Goal: Task Accomplishment & Management: Complete application form

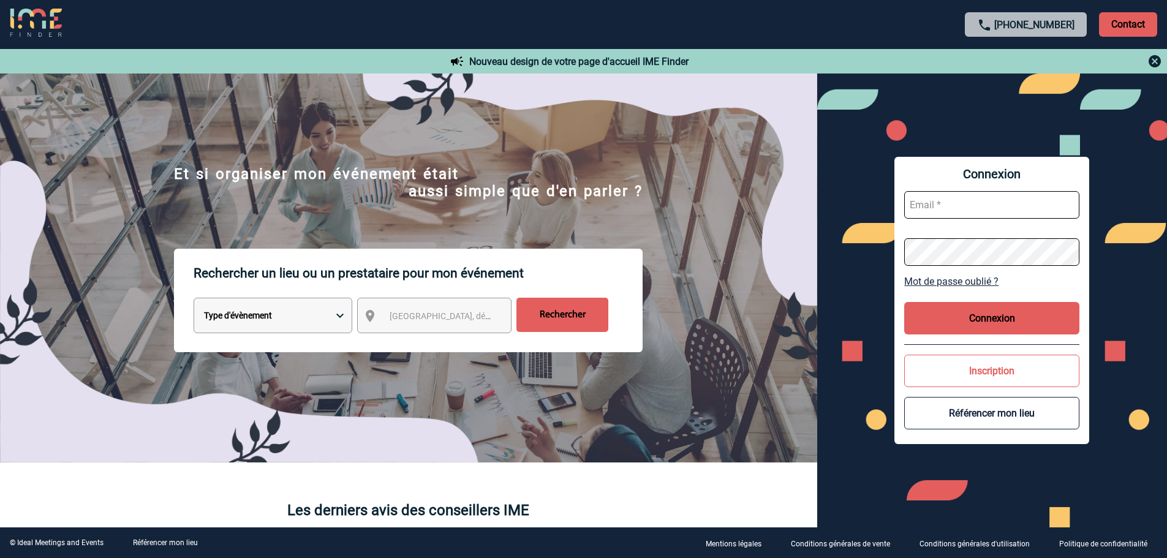
click at [928, 203] on input "text" at bounding box center [992, 205] width 175 height 28
type input "D"
type input "[PERSON_NAME][EMAIL_ADDRESS][DOMAIN_NAME]"
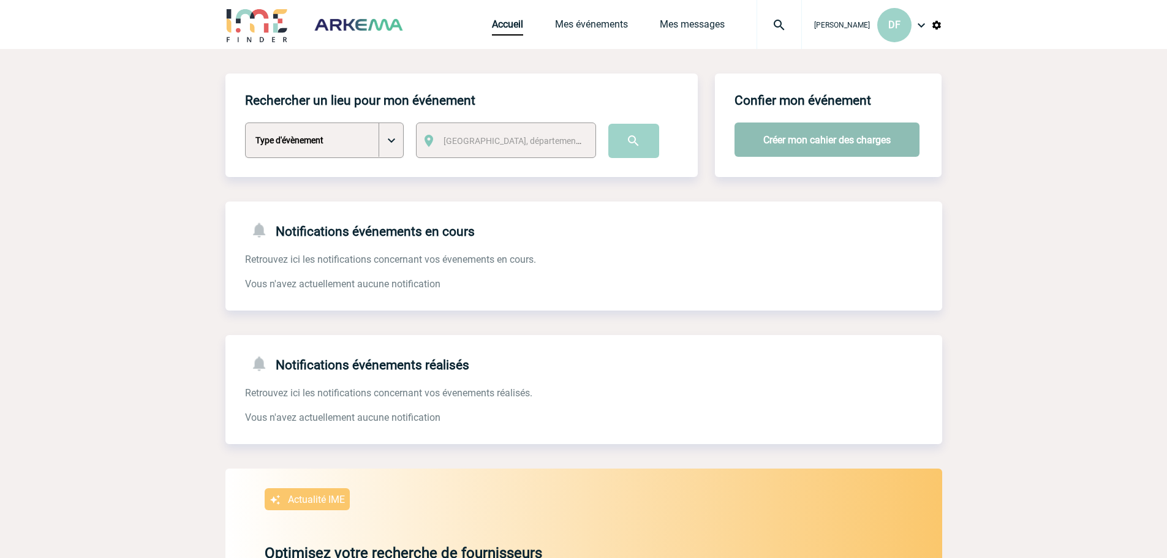
click at [788, 140] on button "Créer mon cahier des charges" at bounding box center [827, 140] width 185 height 34
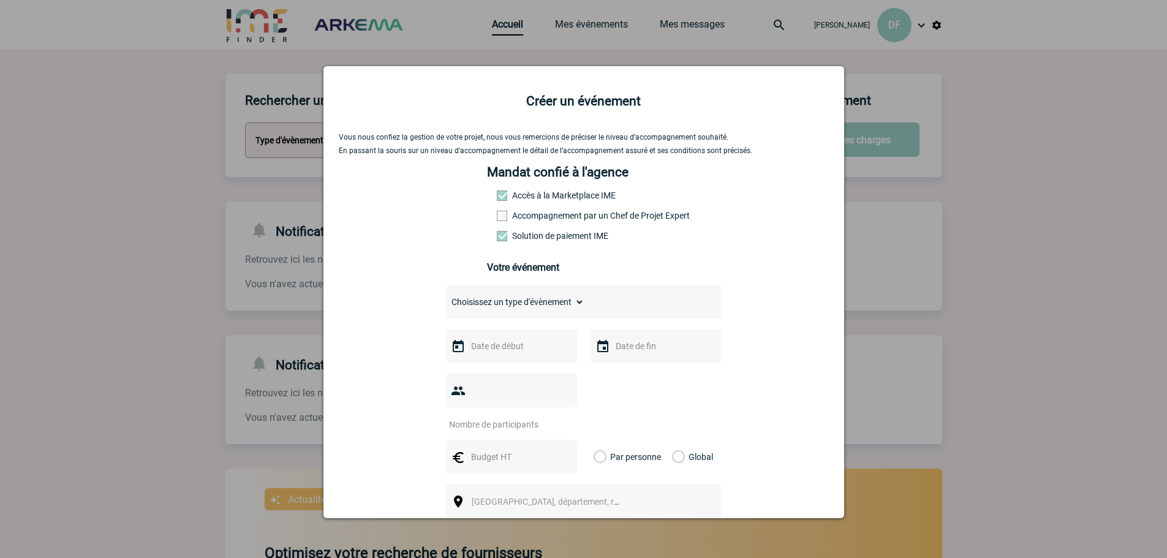
click at [498, 217] on span at bounding box center [502, 216] width 10 height 10
click at [0, 0] on input "Accompagnement par un Chef de Projet Expert" at bounding box center [0, 0] width 0 height 0
click at [533, 319] on div "Choisissez un type d'évènement Séminaire avec nuitée Séminaire sans nuitée Repa…" at bounding box center [584, 302] width 276 height 34
click at [565, 308] on select "Choisissez un type d'évènement Séminaire avec nuitée Séminaire sans nuitée Repa…" at bounding box center [515, 302] width 139 height 17
select select "1"
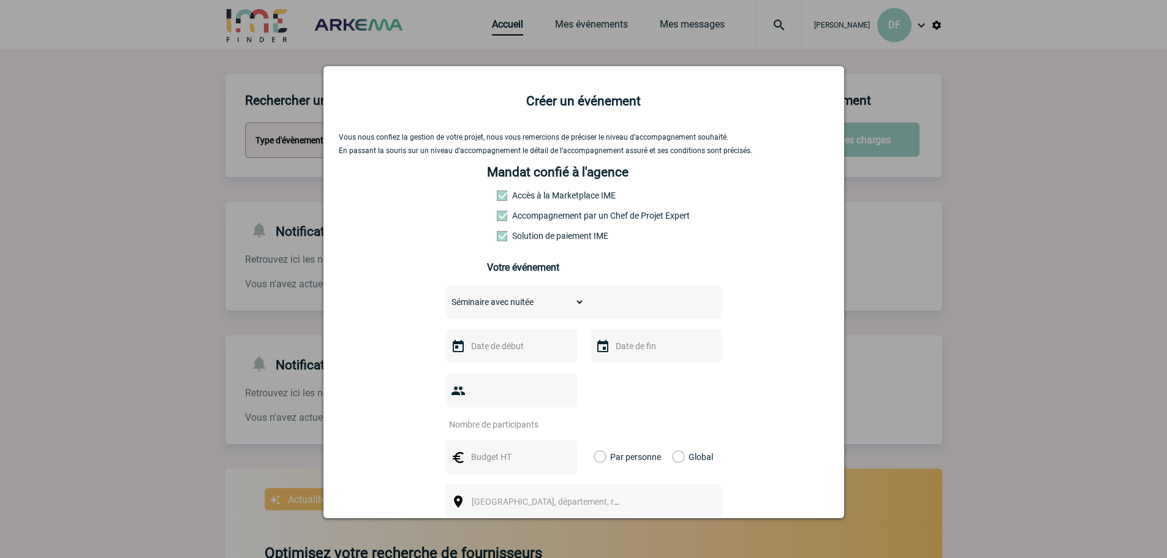
click at [446, 297] on select "Choisissez un type d'évènement Séminaire avec nuitée Séminaire sans nuitée Repa…" at bounding box center [515, 302] width 139 height 17
click at [529, 347] on input "text" at bounding box center [510, 346] width 85 height 16
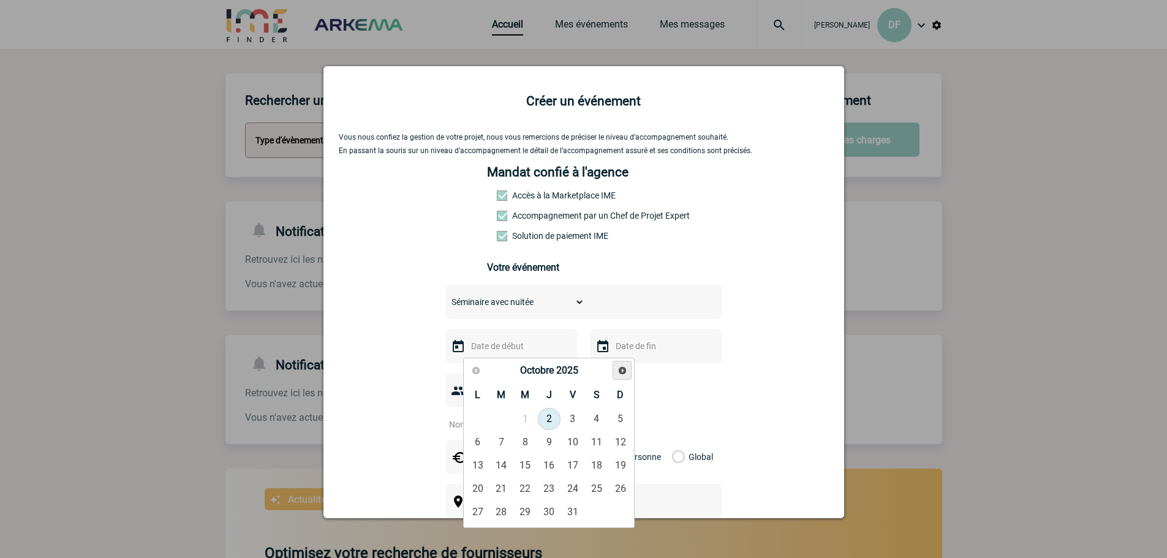
click at [623, 370] on span "Suivant" at bounding box center [623, 371] width 10 height 10
click at [522, 442] on link "4" at bounding box center [525, 442] width 23 height 22
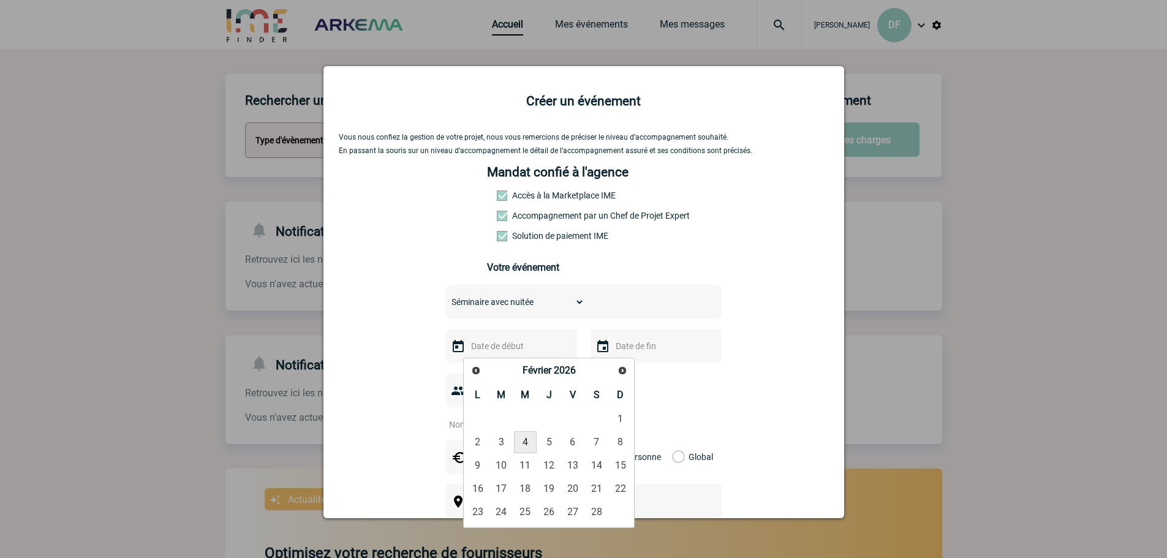
type input "04-02-2026"
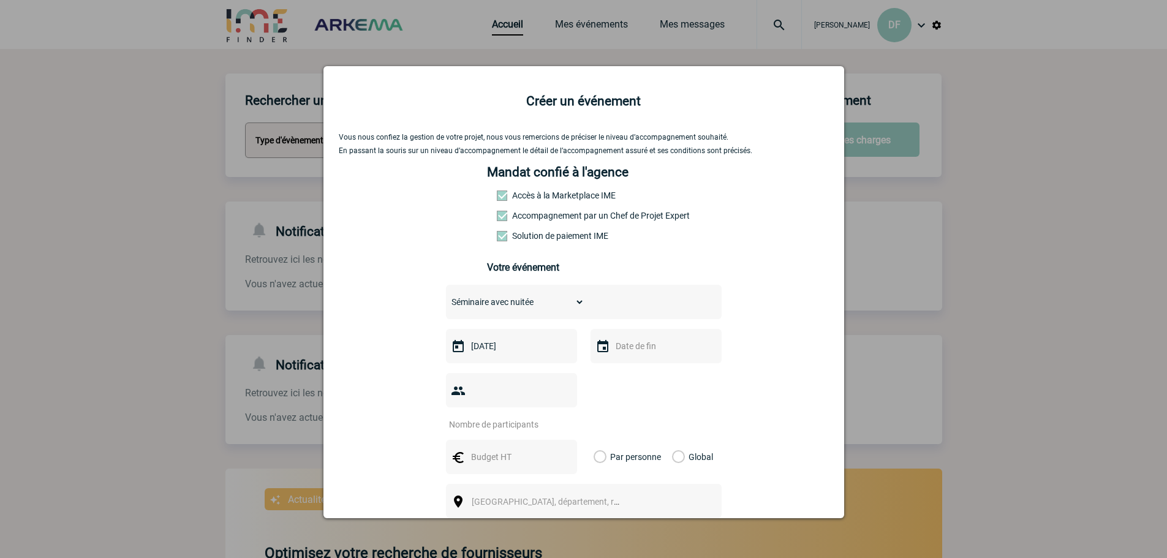
click at [602, 349] on img at bounding box center [603, 347] width 15 height 15
click at [600, 349] on img at bounding box center [603, 347] width 15 height 15
click at [641, 354] on input "text" at bounding box center [655, 346] width 85 height 16
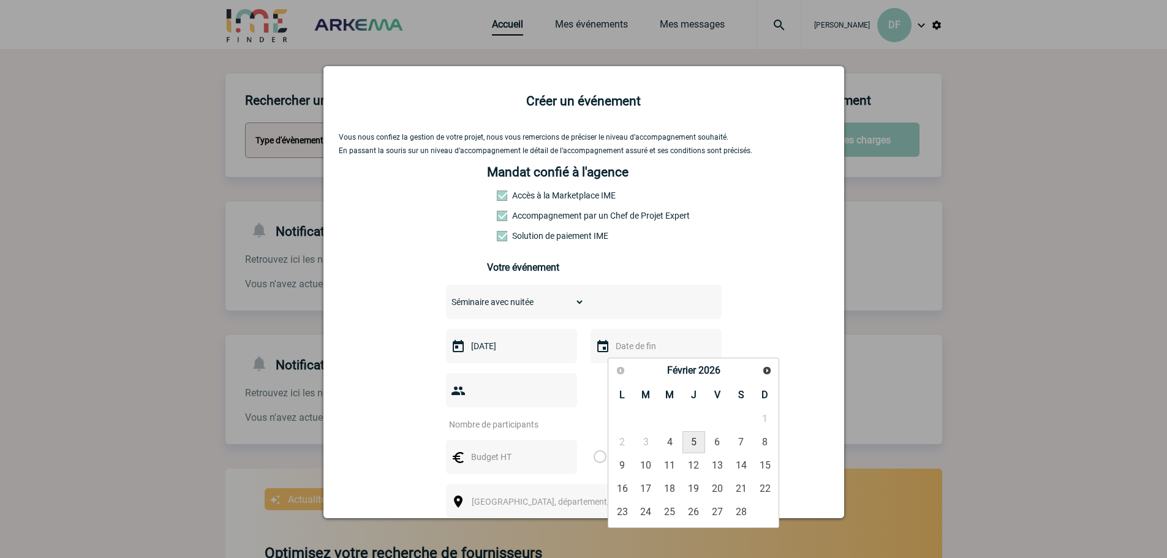
click at [687, 442] on link "5" at bounding box center [694, 442] width 23 height 22
type input "05-02-2026"
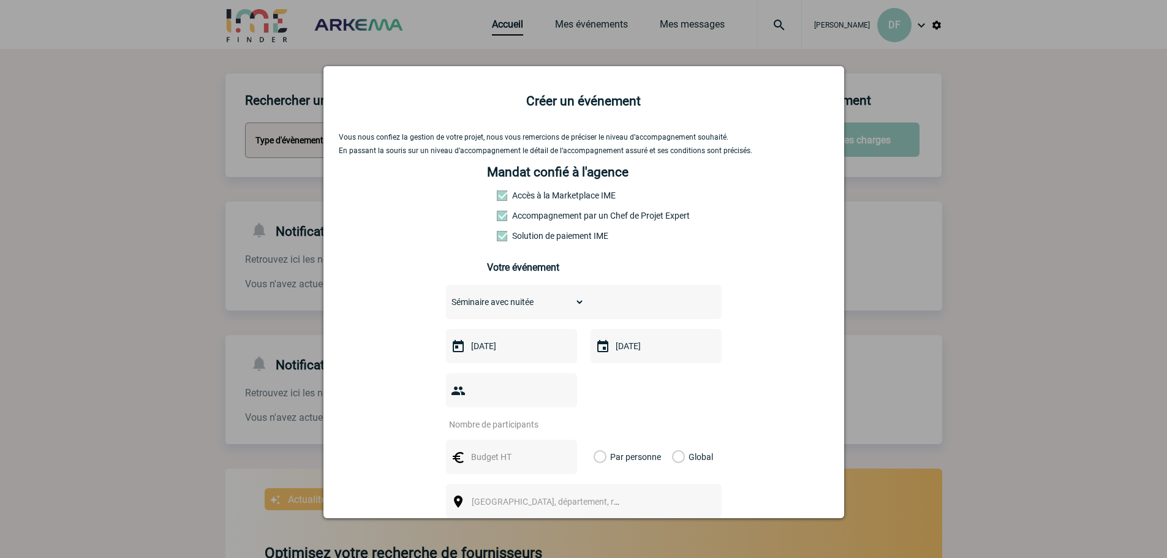
click at [513, 417] on input "number" at bounding box center [503, 425] width 115 height 16
type input "25"
click at [500, 449] on input "text" at bounding box center [510, 457] width 85 height 16
type input "250"
click at [596, 440] on label "Par personne" at bounding box center [600, 457] width 13 height 34
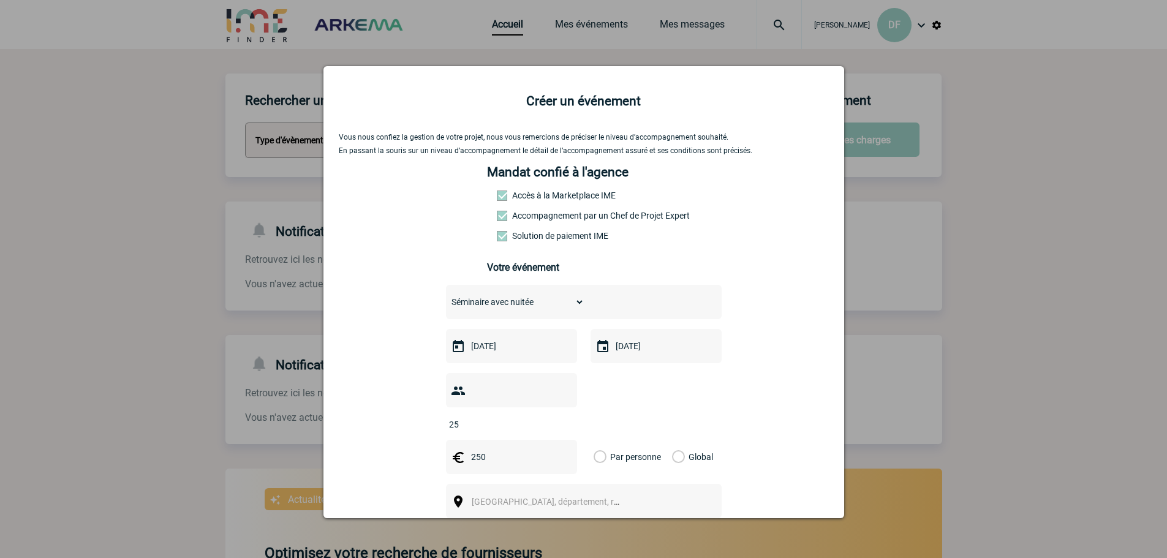
click at [0, 0] on input "Par personne" at bounding box center [0, 0] width 0 height 0
click at [572, 493] on span "[GEOGRAPHIC_DATA], département, région..." at bounding box center [551, 501] width 169 height 17
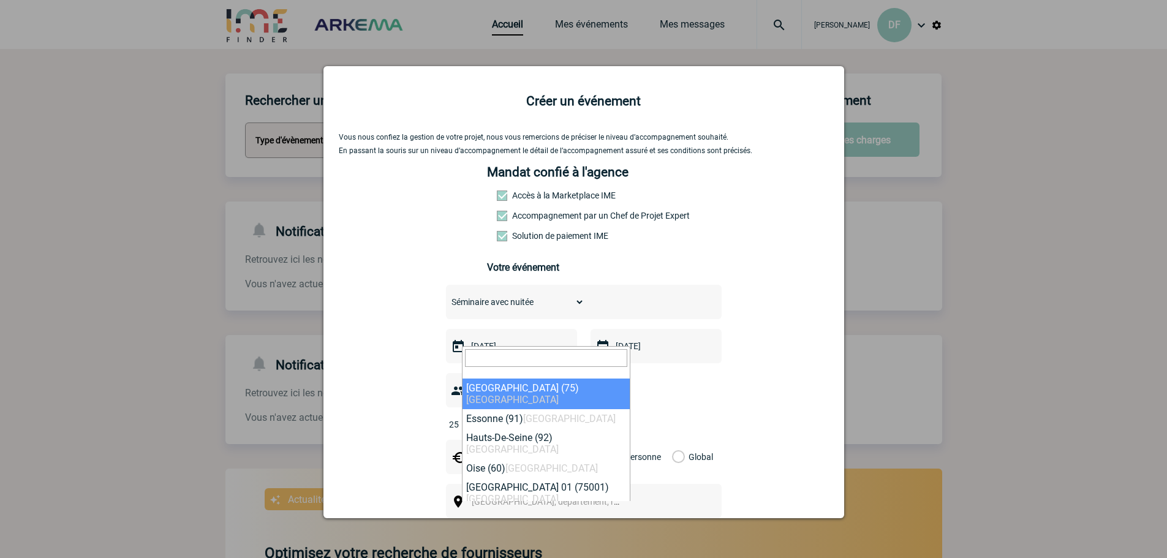
click at [560, 497] on span "[GEOGRAPHIC_DATA], département, région..." at bounding box center [557, 502] width 170 height 10
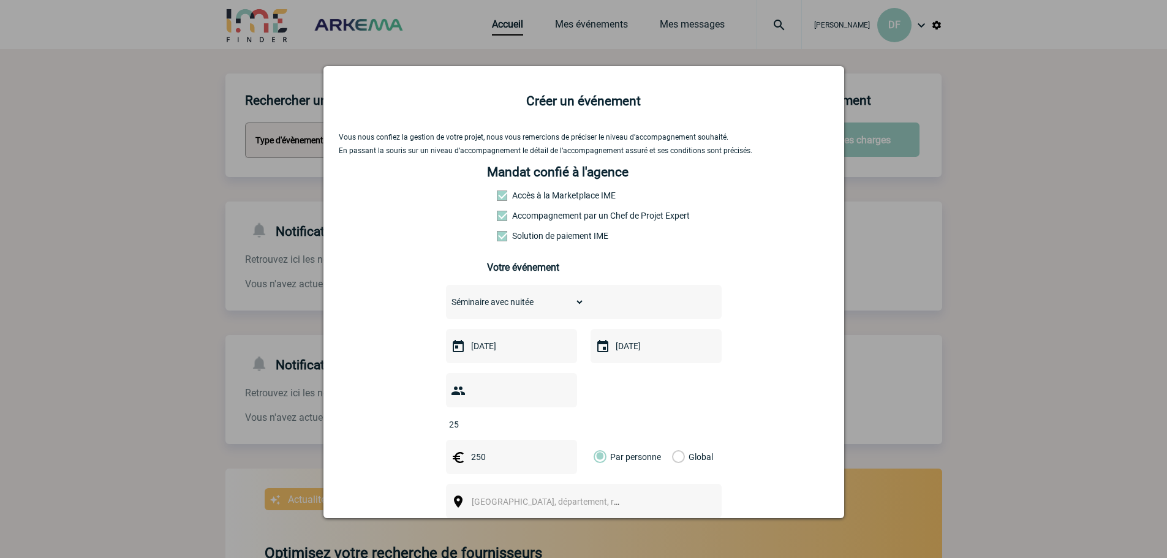
click at [560, 497] on span "[GEOGRAPHIC_DATA], département, région..." at bounding box center [557, 502] width 170 height 10
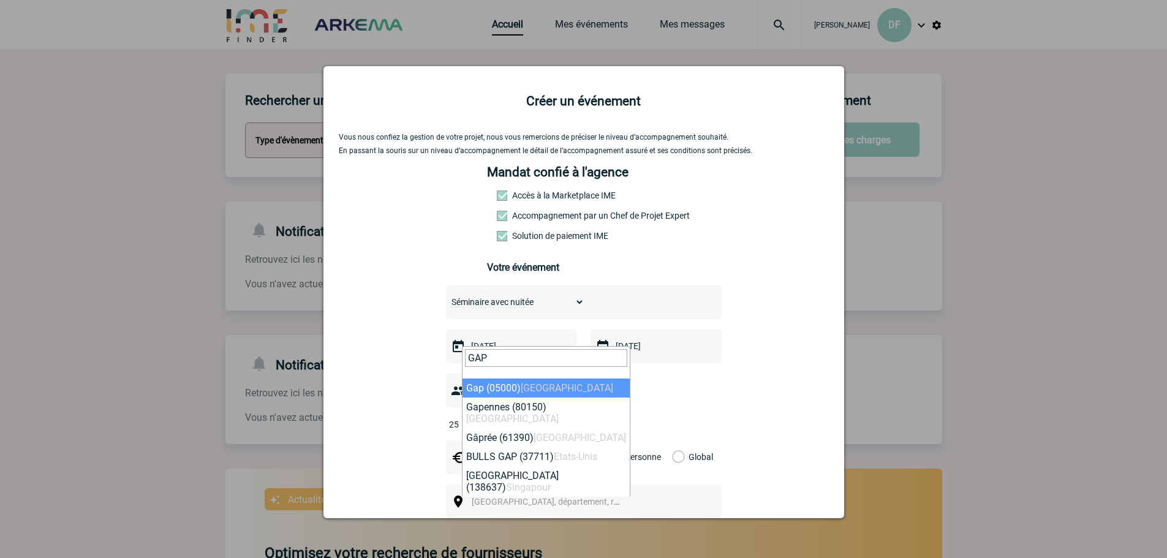
type input "GAP"
select select "6903"
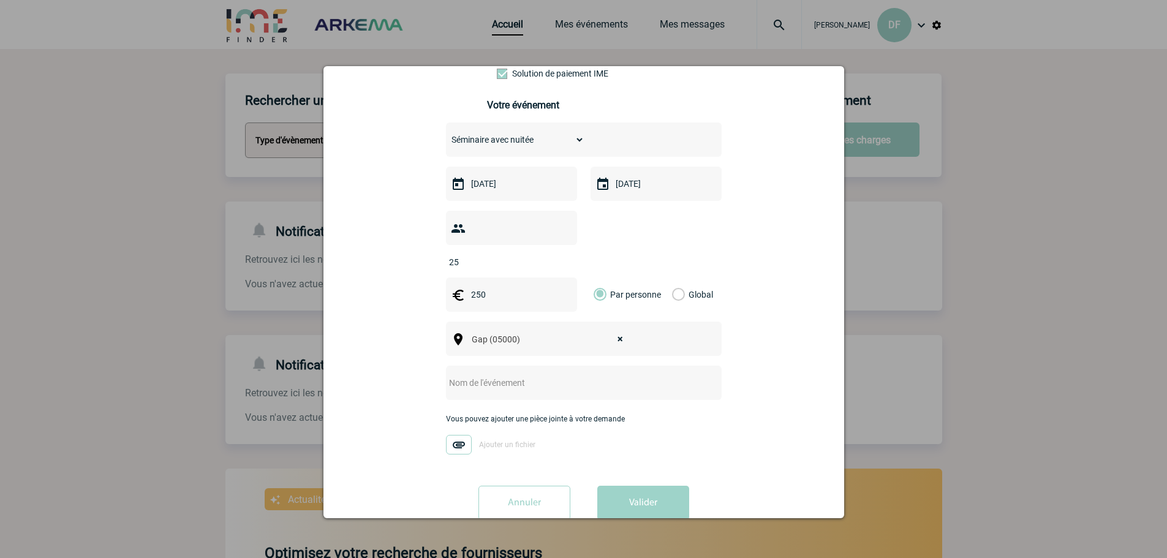
scroll to position [170, 0]
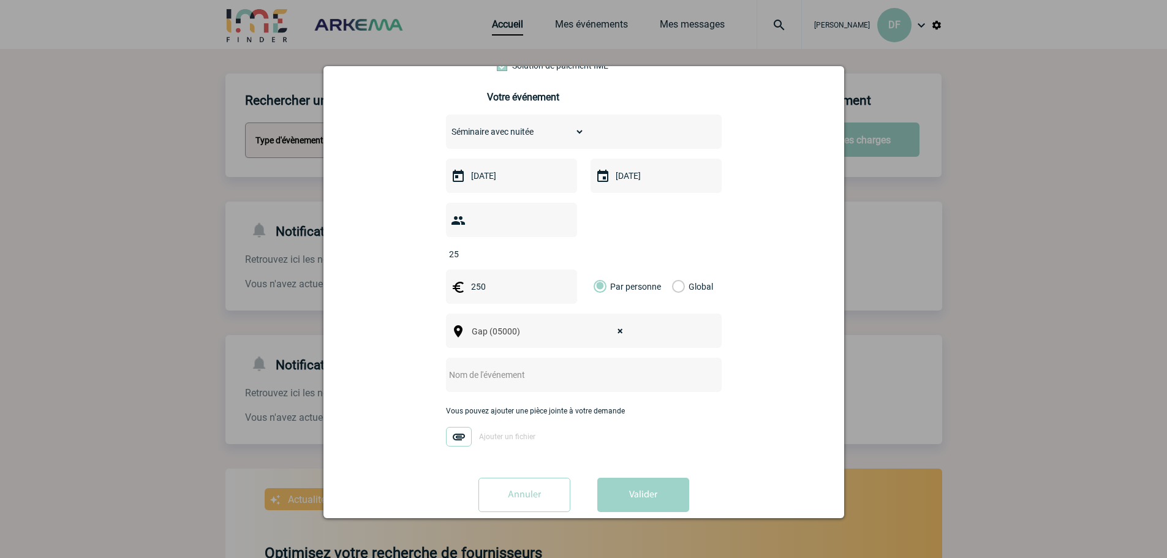
click at [613, 367] on input "text" at bounding box center [567, 375] width 243 height 16
type input "s"
type input "Séminaire Plan de Progrès 2026"
click at [624, 478] on button "Valider" at bounding box center [644, 495] width 92 height 34
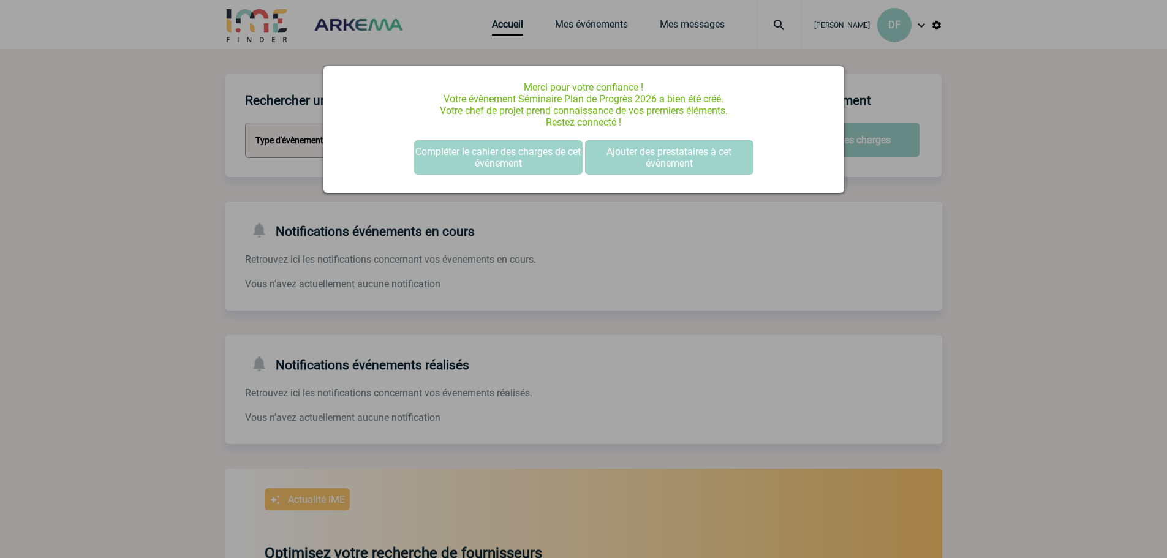
scroll to position [0, 0]
click at [540, 165] on button "Compléter le cahier des charges de cet événement" at bounding box center [498, 157] width 169 height 34
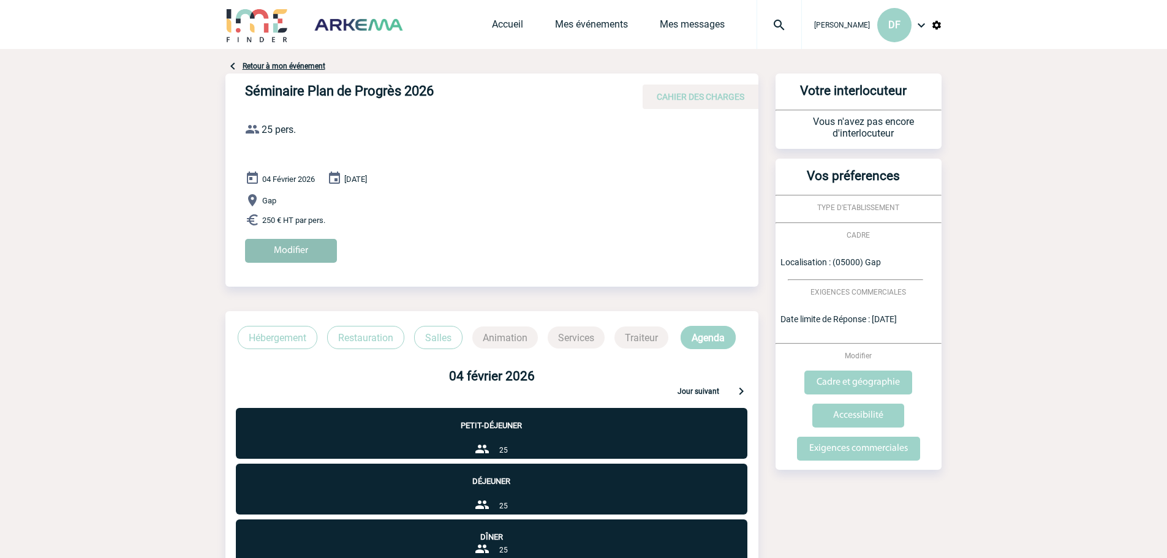
click at [301, 247] on input "Modifier" at bounding box center [291, 251] width 92 height 24
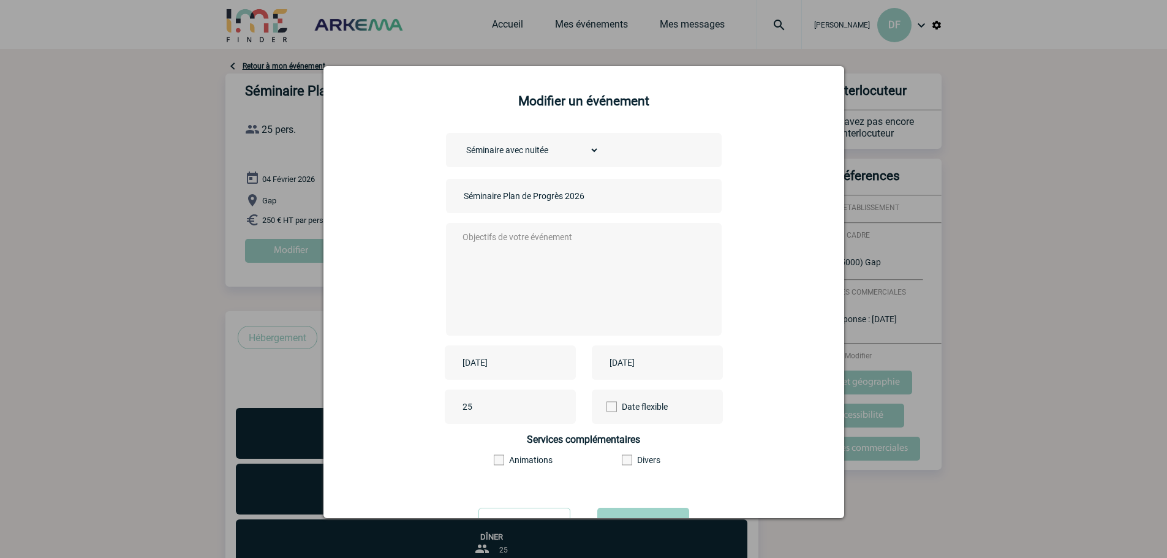
drag, startPoint x: 847, startPoint y: 314, endPoint x: 849, endPoint y: 417, distance: 102.4
click at [849, 417] on div at bounding box center [583, 279] width 1167 height 558
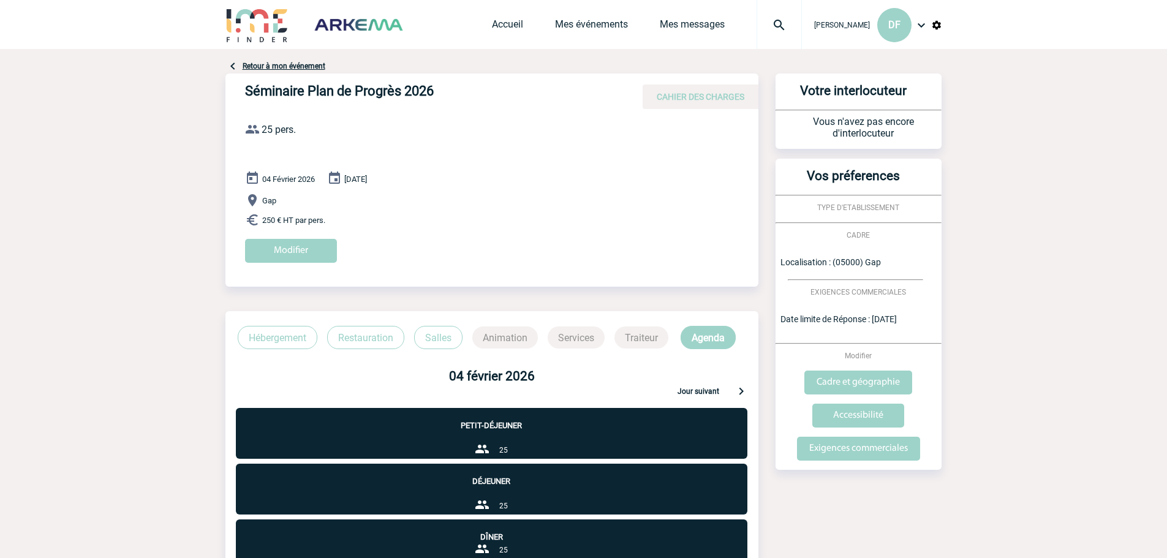
click at [692, 99] on span "CAHIER DES CHARGES" at bounding box center [701, 97] width 88 height 10
click at [287, 240] on input "Modifier" at bounding box center [291, 251] width 92 height 24
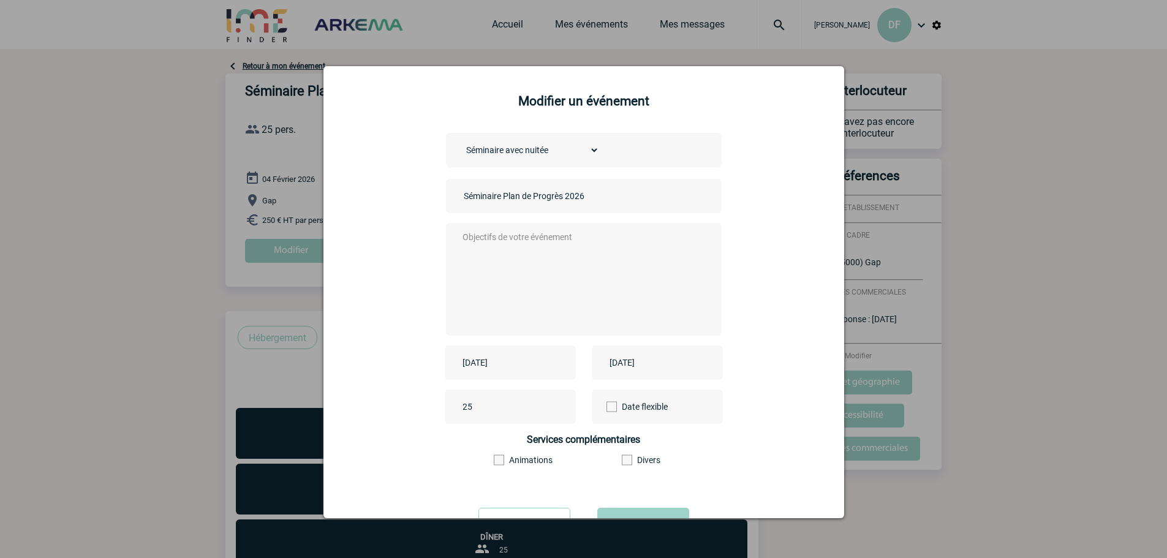
click at [494, 465] on span at bounding box center [499, 460] width 10 height 10
click at [0, 0] on input"] "Animations" at bounding box center [0, 0] width 0 height 0
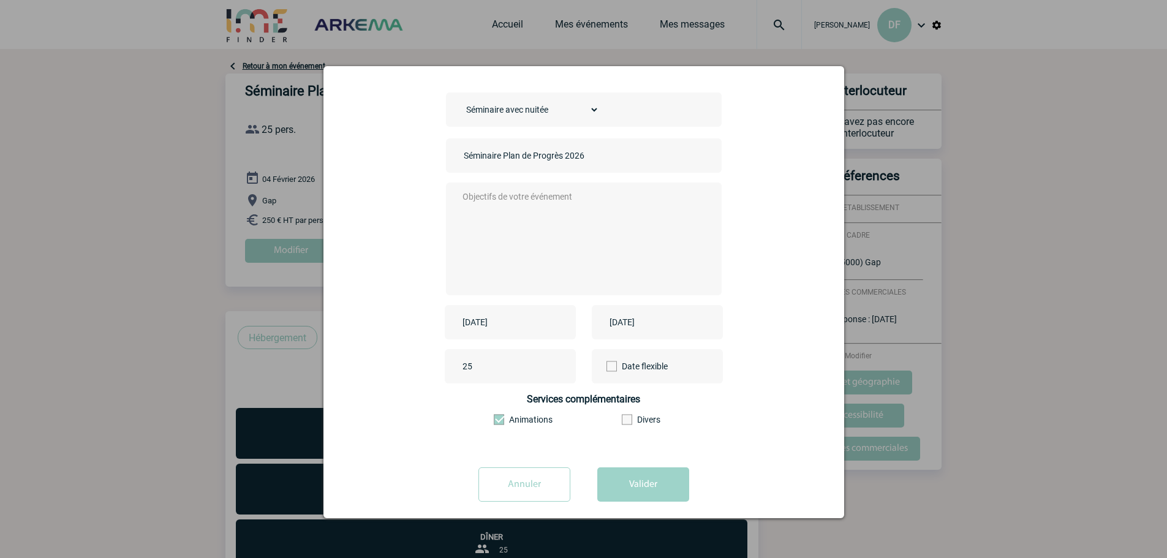
scroll to position [53, 0]
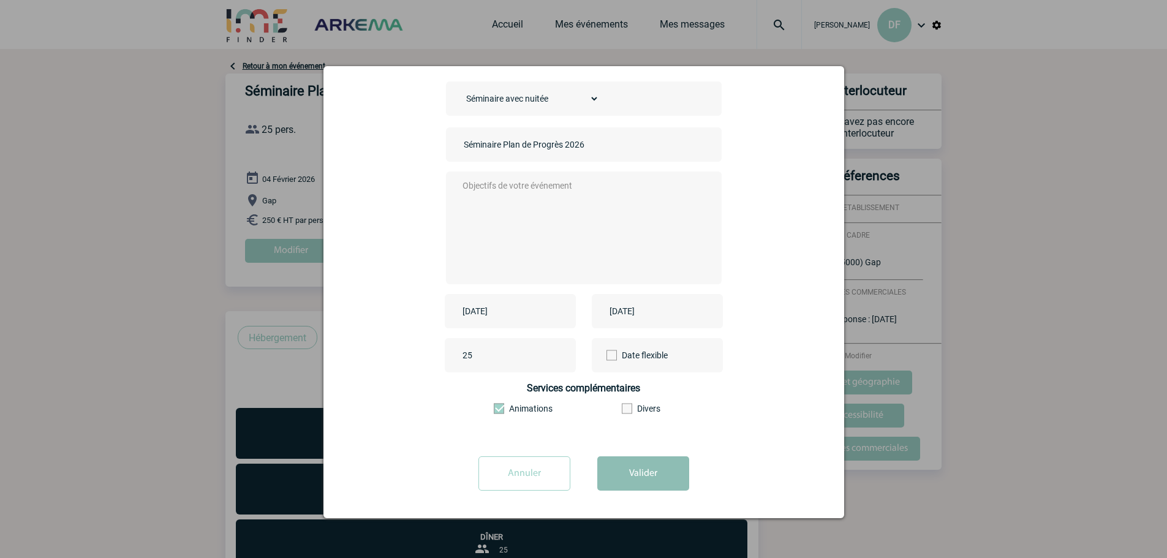
click at [647, 479] on button "Valider" at bounding box center [644, 474] width 92 height 34
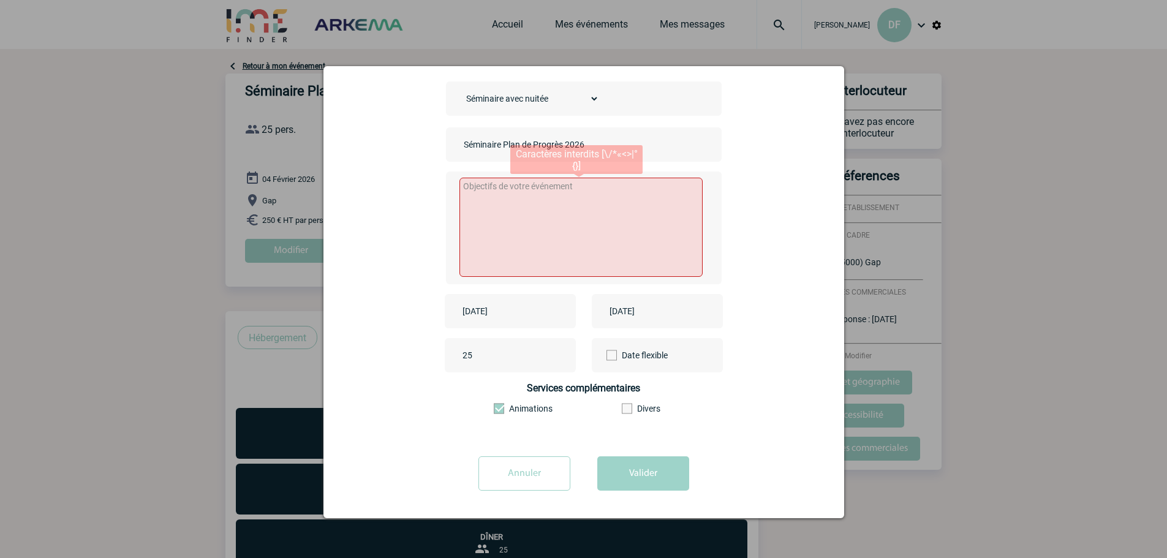
click at [533, 192] on textarea at bounding box center [581, 227] width 243 height 99
paste textarea "Je dois organiser un Séminaire les 4 & 5 Février 2026 Voici le cahier des charg…"
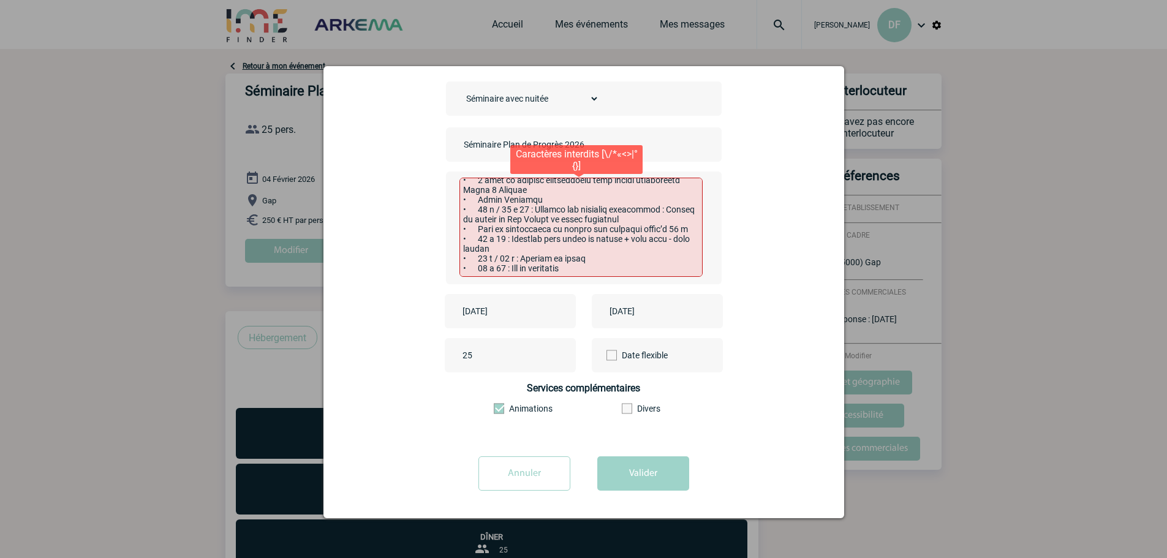
scroll to position [377, 0]
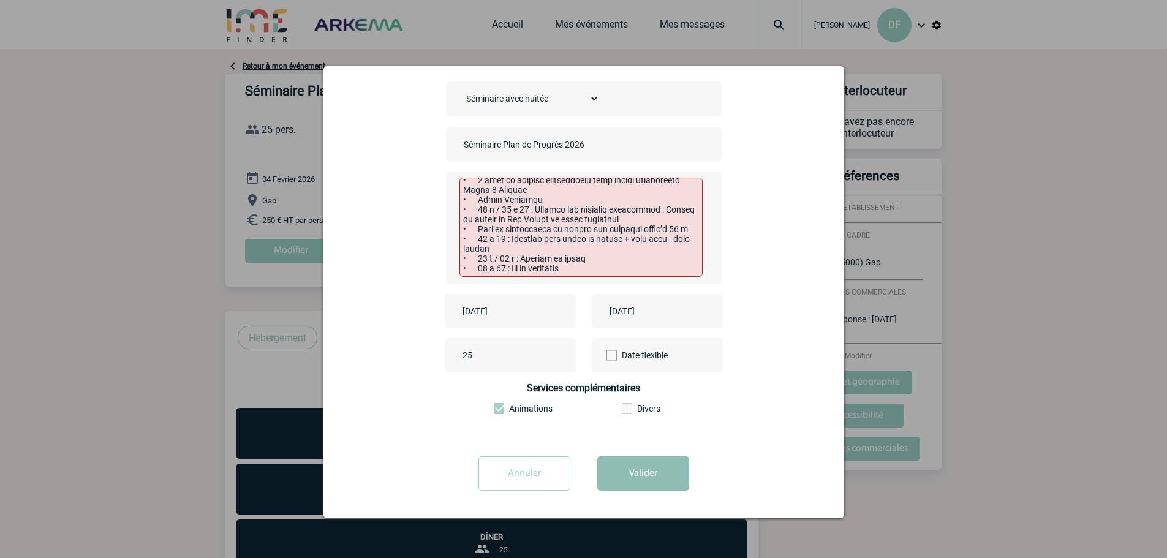
type textarea "Je dois organiser un Séminaire les 4 & 5 Février 2026 Voici le cahier des charg…"
click at [642, 463] on button "Valider" at bounding box center [644, 474] width 92 height 34
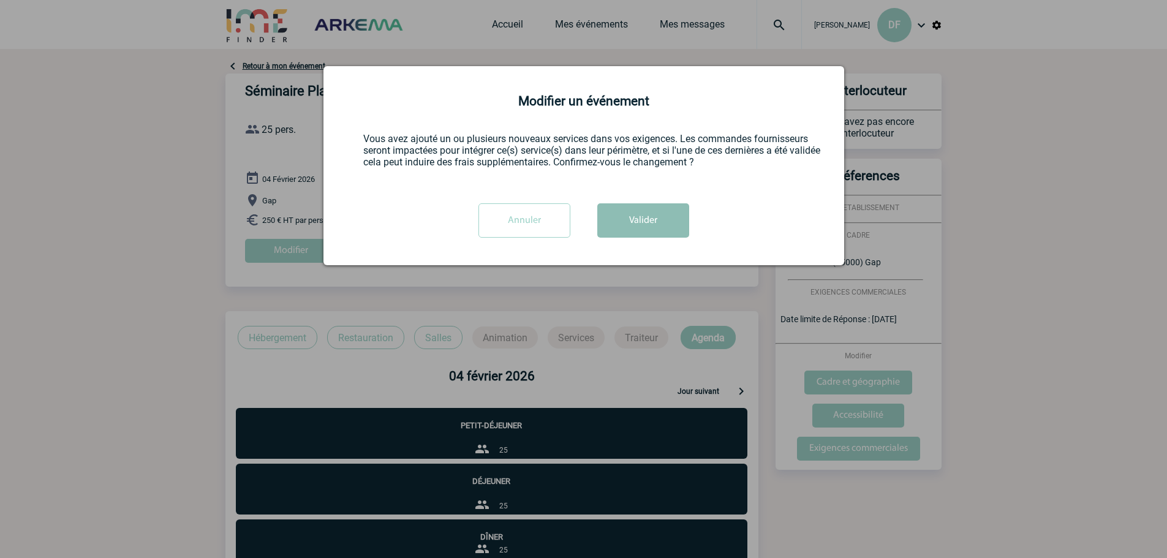
scroll to position [0, 0]
click at [636, 222] on button "Valider" at bounding box center [644, 220] width 92 height 34
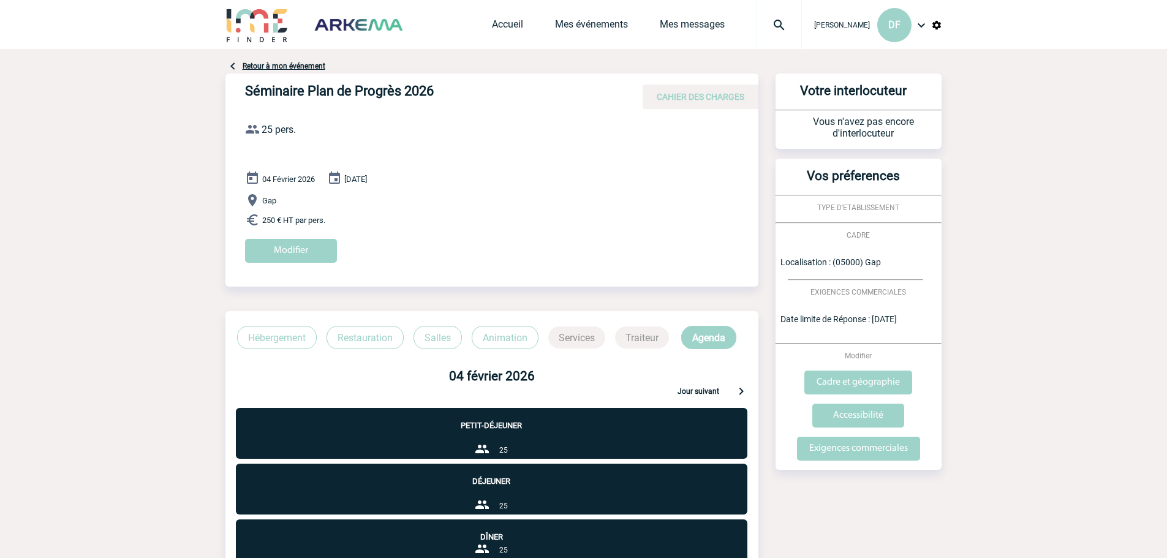
scroll to position [210, 0]
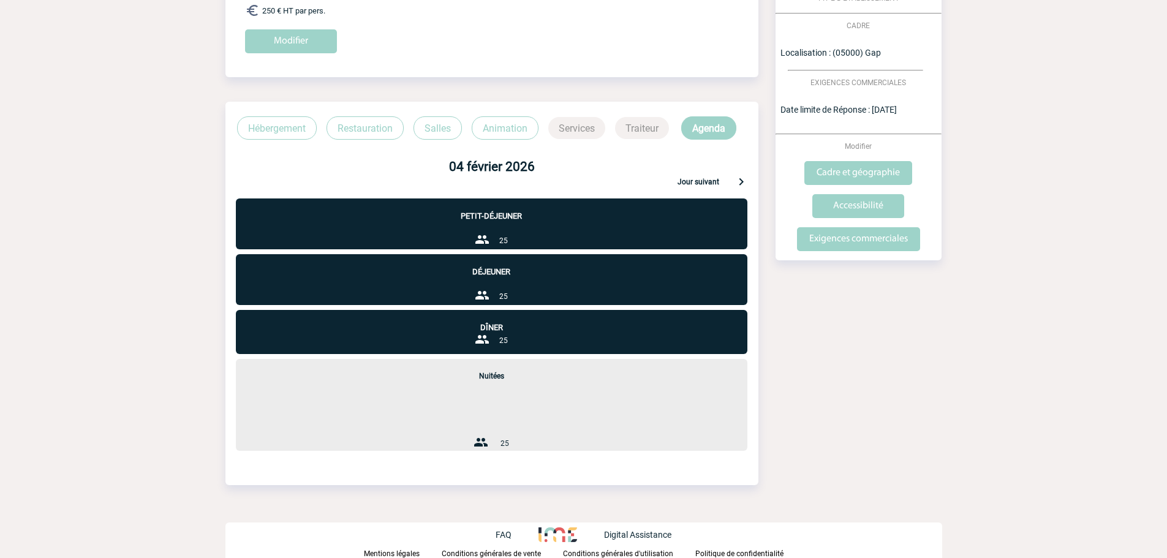
drag, startPoint x: 1166, startPoint y: 389, endPoint x: 1167, endPoint y: 444, distance: 55.2
click at [1167, 444] on body "Delphine FIGUIERE DF Accueil Mes événements 0" at bounding box center [583, 174] width 1167 height 769
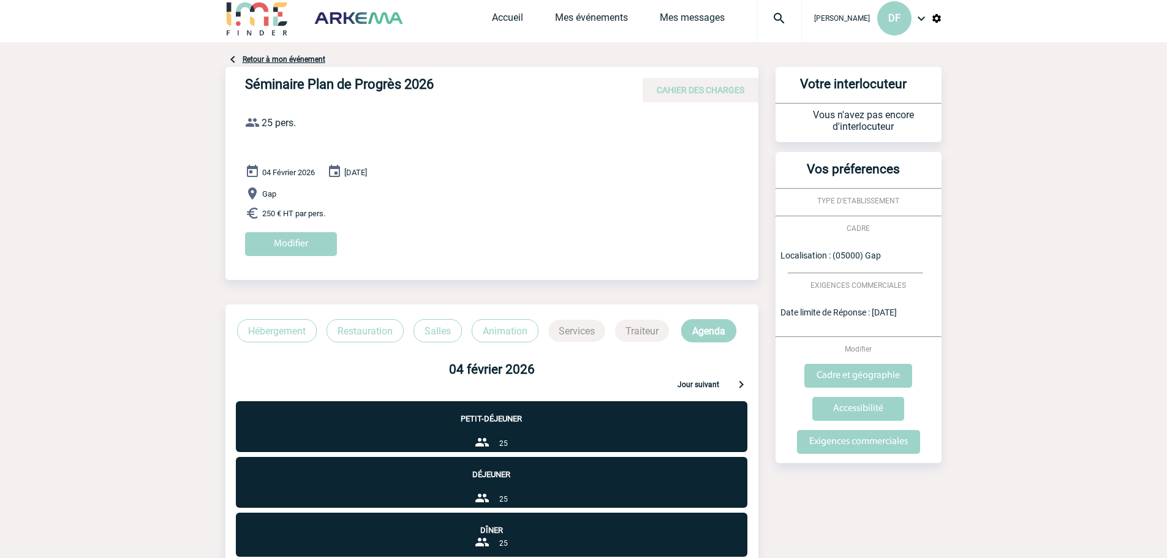
scroll to position [0, 0]
